Goal: Navigation & Orientation: Find specific page/section

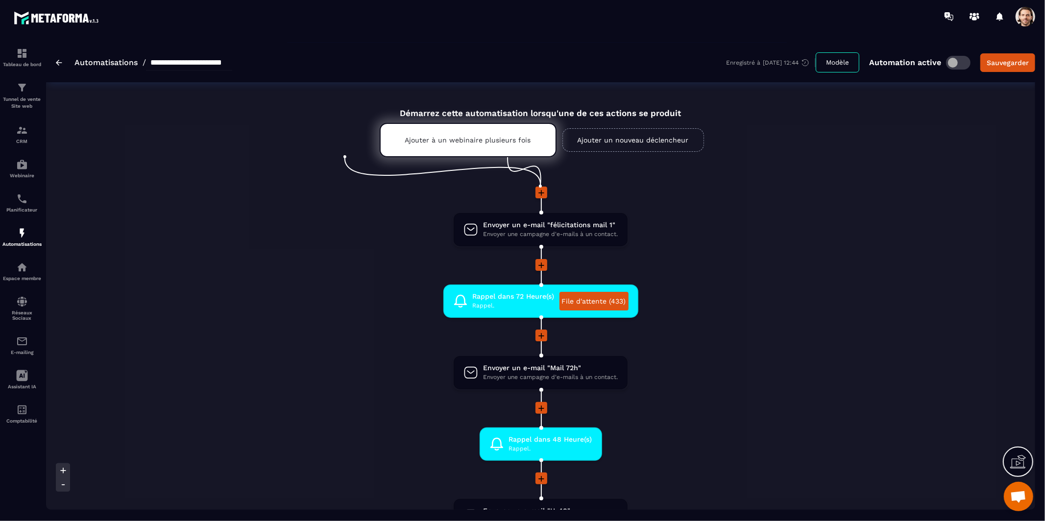
click at [822, 13] on span at bounding box center [1025, 17] width 20 height 20
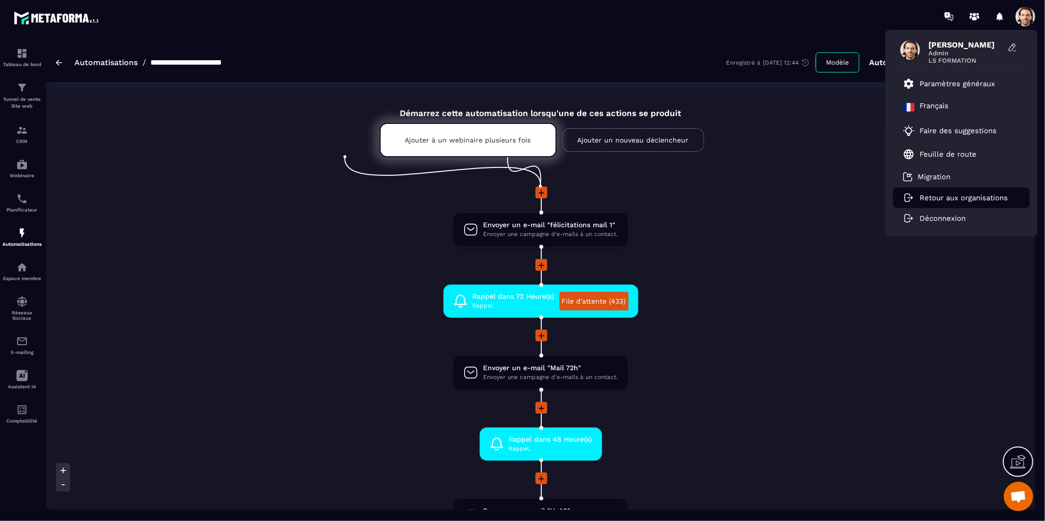
click at [822, 193] on p "Retour aux organisations" at bounding box center [963, 197] width 88 height 9
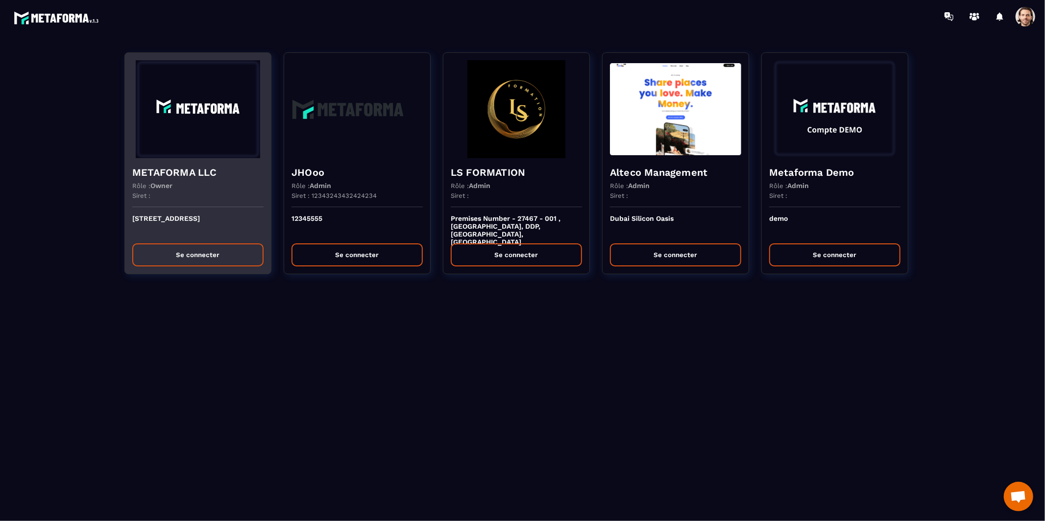
click at [190, 142] on img at bounding box center [197, 109] width 131 height 98
